Goal: Complete application form

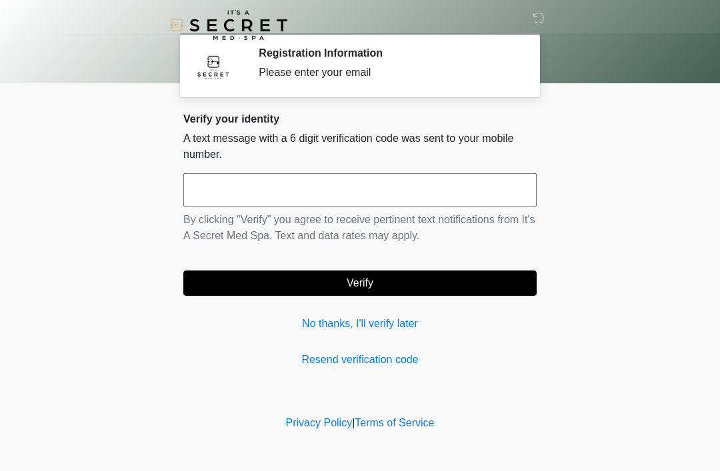
click at [491, 205] on input "text" at bounding box center [359, 189] width 353 height 33
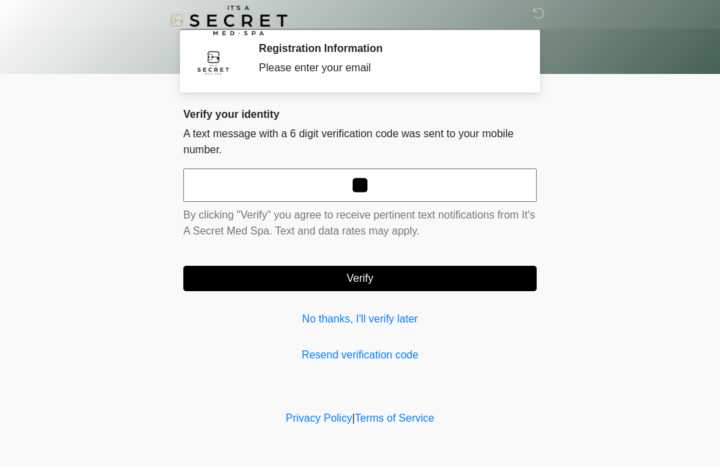
type input "*"
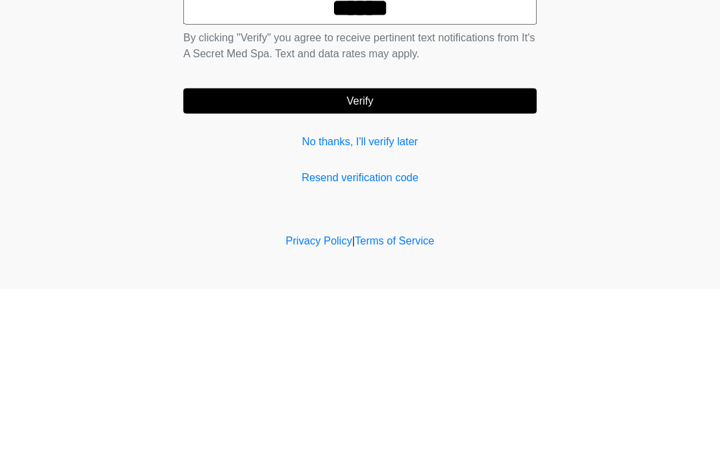
type input "******"
click at [505, 270] on button "Verify" at bounding box center [359, 282] width 353 height 25
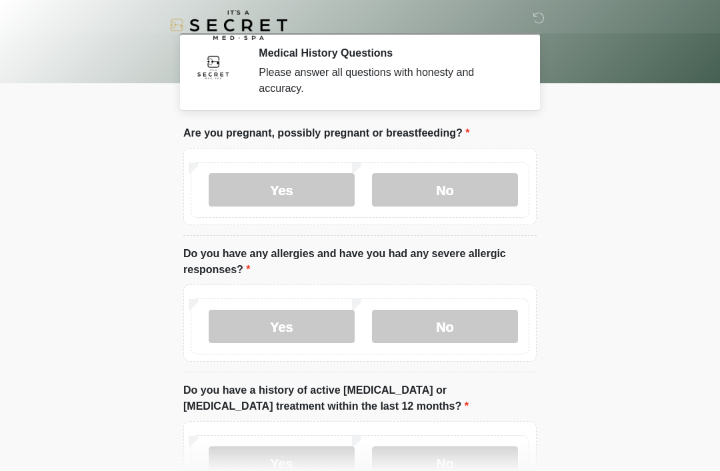
click at [426, 197] on label "No" at bounding box center [445, 189] width 146 height 33
click at [443, 334] on label "No" at bounding box center [445, 326] width 146 height 33
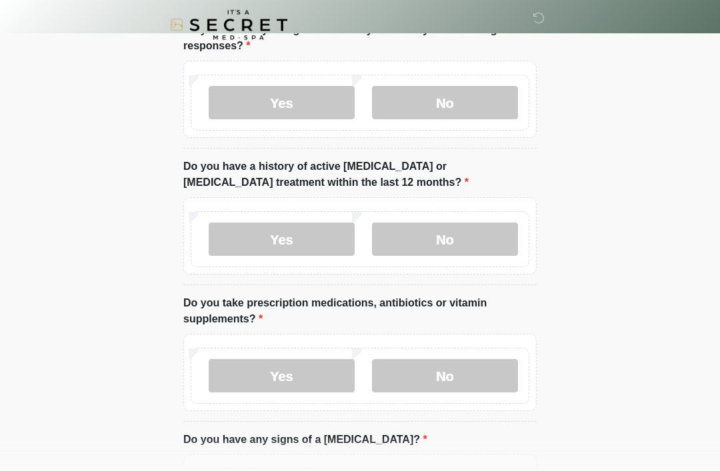
scroll to position [226, 0]
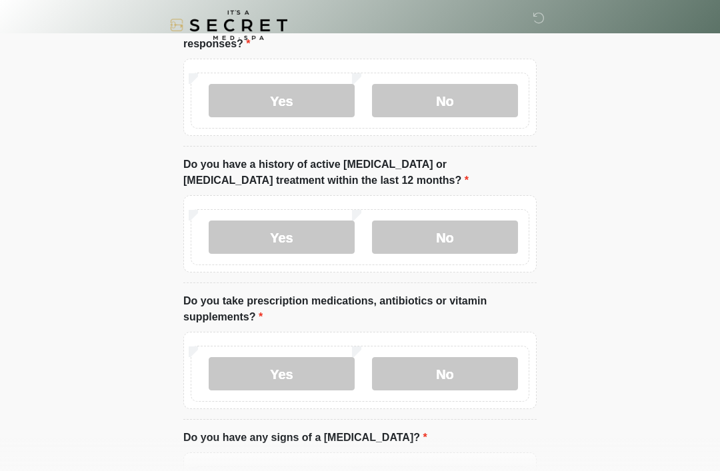
click at [490, 232] on label "No" at bounding box center [445, 237] width 146 height 33
click at [448, 369] on label "No" at bounding box center [445, 373] width 146 height 33
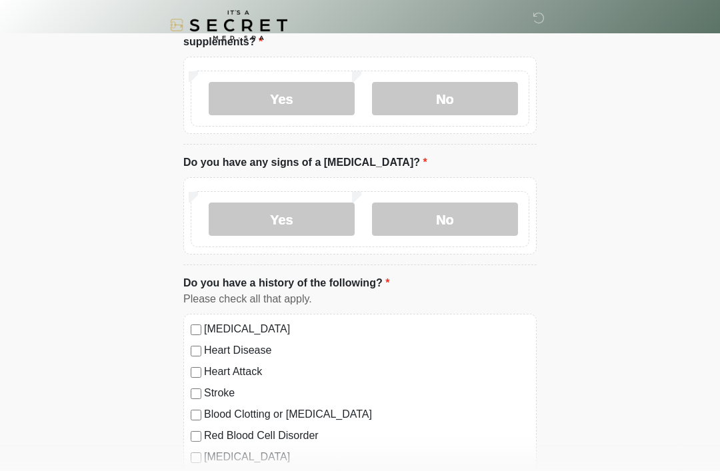
click at [491, 216] on label "No" at bounding box center [445, 219] width 146 height 33
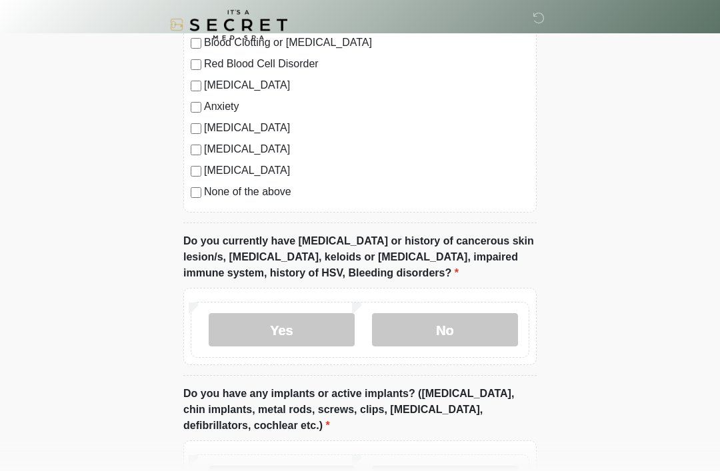
scroll to position [885, 0]
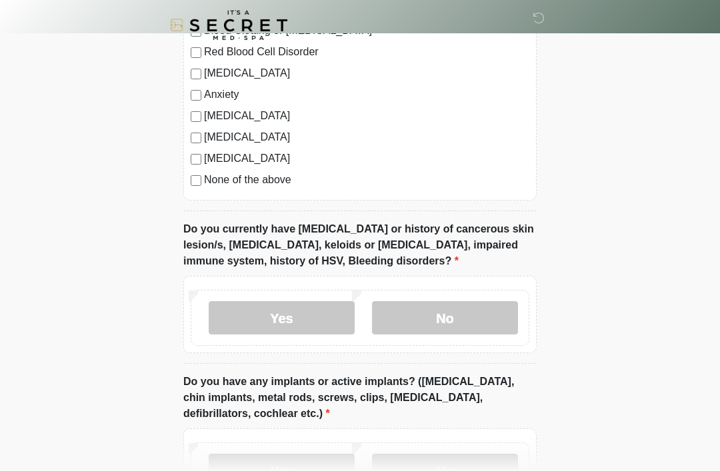
click at [280, 184] on label "None of the above" at bounding box center [366, 180] width 325 height 16
click at [472, 310] on label "No" at bounding box center [445, 317] width 146 height 33
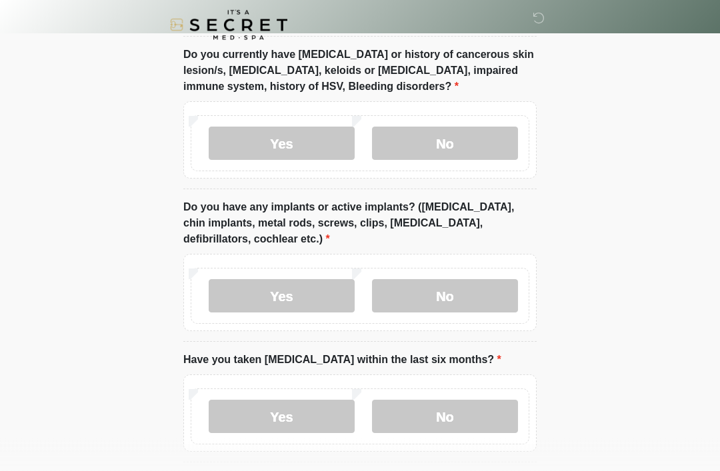
scroll to position [1069, 0]
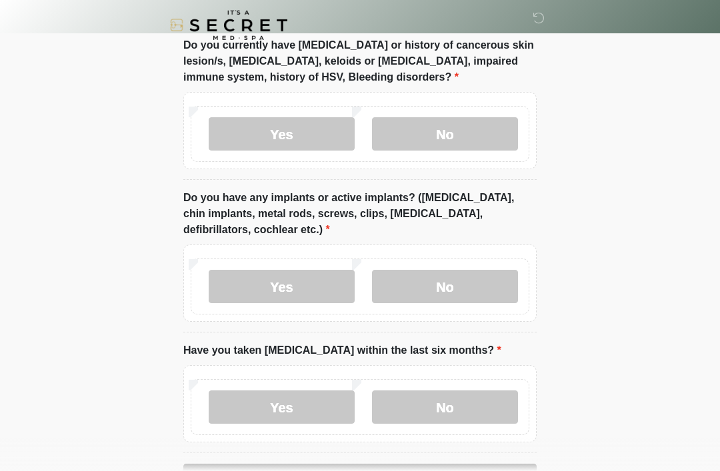
click at [487, 247] on div "Yes No" at bounding box center [359, 283] width 353 height 77
click at [480, 285] on label "No" at bounding box center [445, 286] width 146 height 33
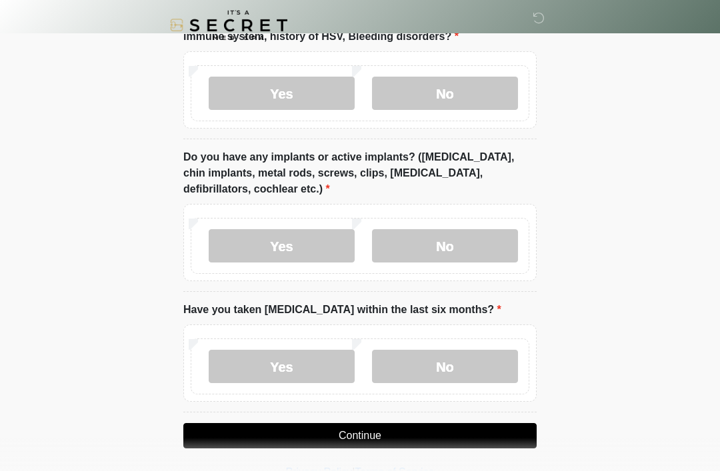
scroll to position [1113, 0]
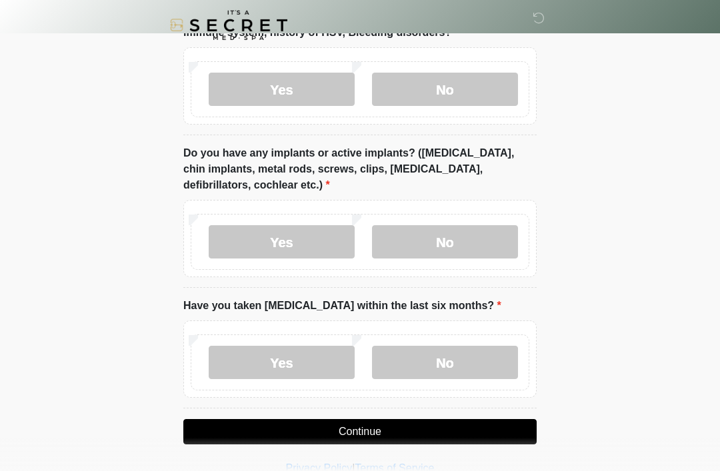
click at [457, 364] on label "No" at bounding box center [445, 362] width 146 height 33
click at [443, 438] on button "Continue" at bounding box center [359, 431] width 353 height 25
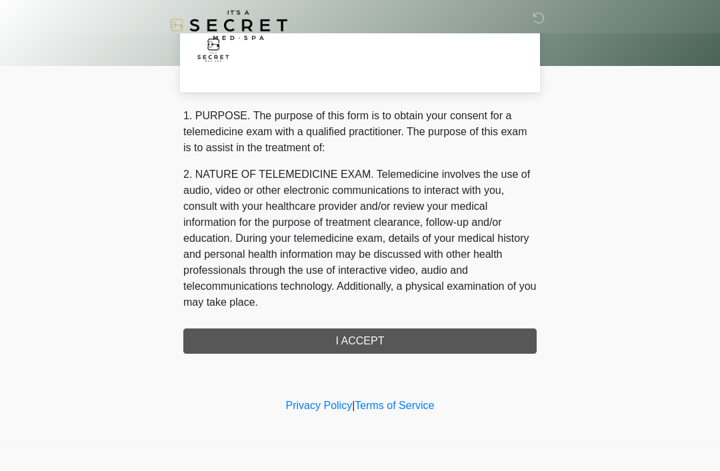
scroll to position [0, 0]
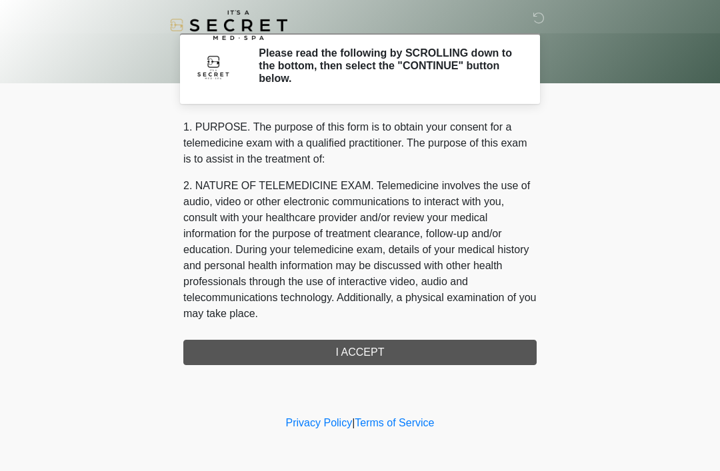
click at [402, 357] on div "1. PURPOSE. The purpose of this form is to obtain your consent for a telemedici…" at bounding box center [359, 242] width 353 height 246
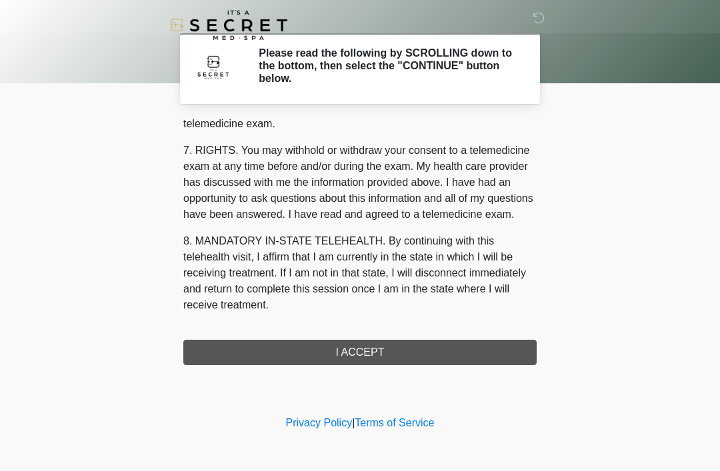
scroll to position [568, 0]
click at [386, 354] on button "I ACCEPT" at bounding box center [359, 352] width 353 height 25
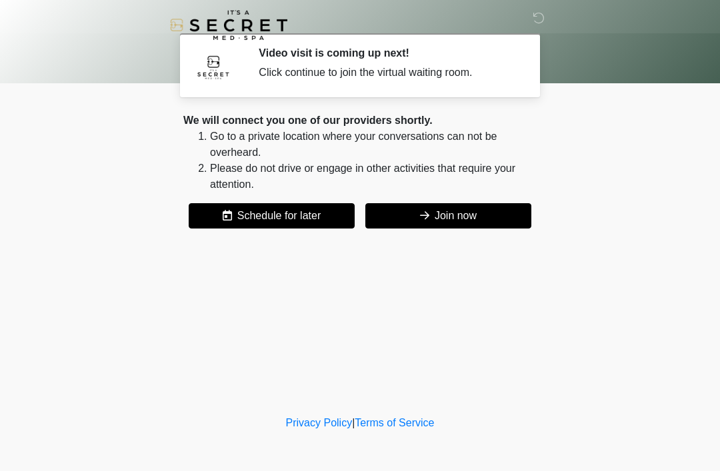
click at [469, 201] on div "We will connect you one of our providers shortly. Go to a private location wher…" at bounding box center [359, 171] width 353 height 116
click at [470, 207] on button "Join now" at bounding box center [448, 215] width 166 height 25
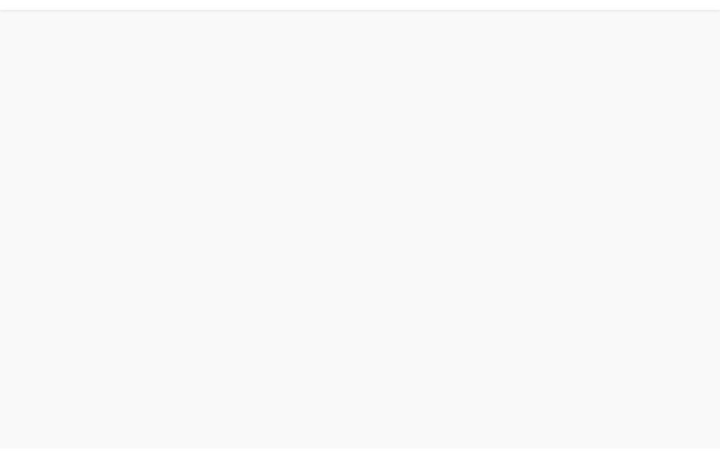
scroll to position [4, 0]
